Goal: Task Accomplishment & Management: Manage account settings

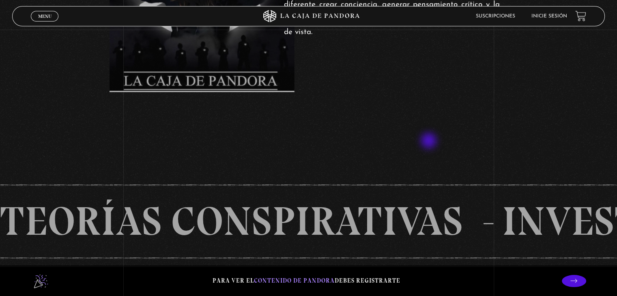
scroll to position [689, 0]
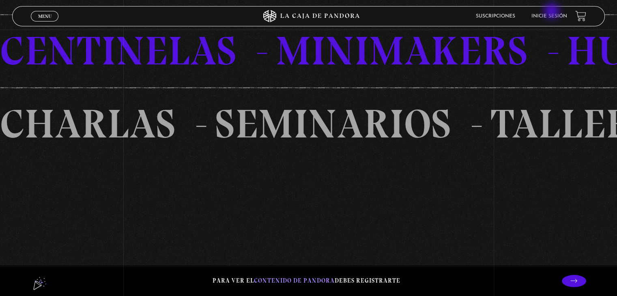
click at [552, 12] on li "Inicie sesión" at bounding box center [549, 16] width 36 height 13
click at [547, 18] on link "Inicie sesión" at bounding box center [549, 16] width 36 height 5
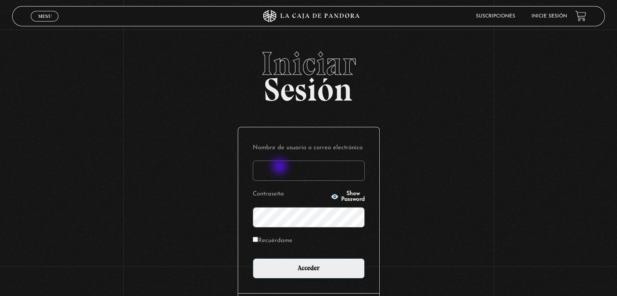
click at [280, 167] on input "Nombre de usuario o correo electrónico" at bounding box center [309, 171] width 112 height 20
type input "[EMAIL_ADDRESS][DOMAIN_NAME]"
